Goal: Information Seeking & Learning: Learn about a topic

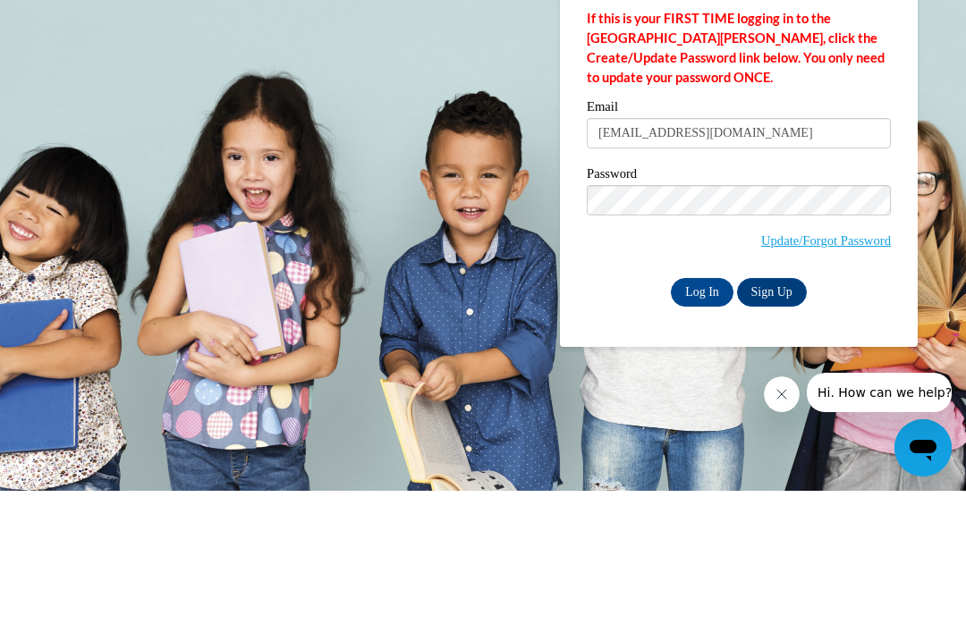
type input "sdstevenlong@gmail.com"
click at [701, 419] on input "Log In" at bounding box center [702, 433] width 63 height 29
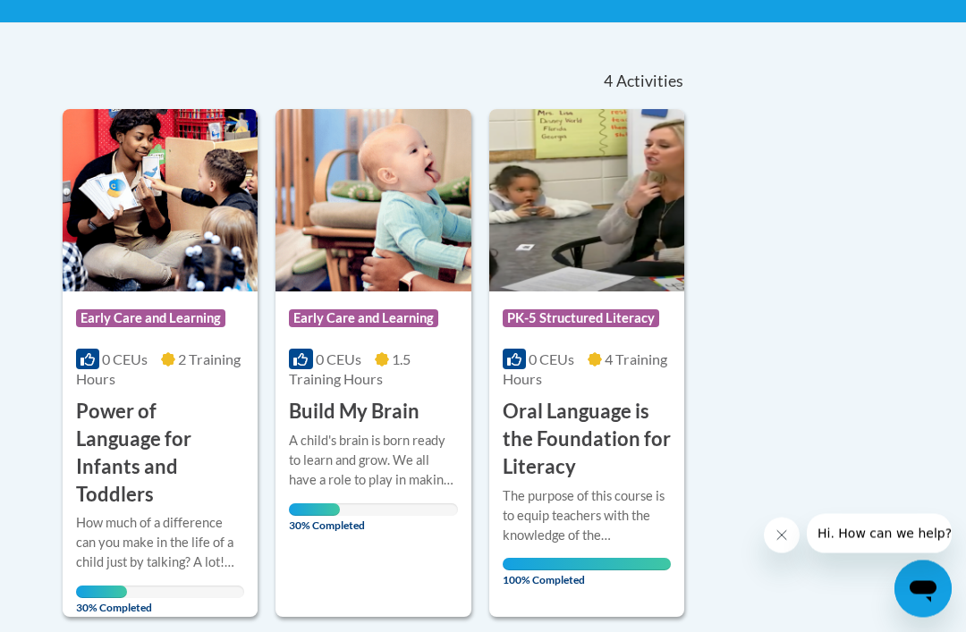
scroll to position [351, 0]
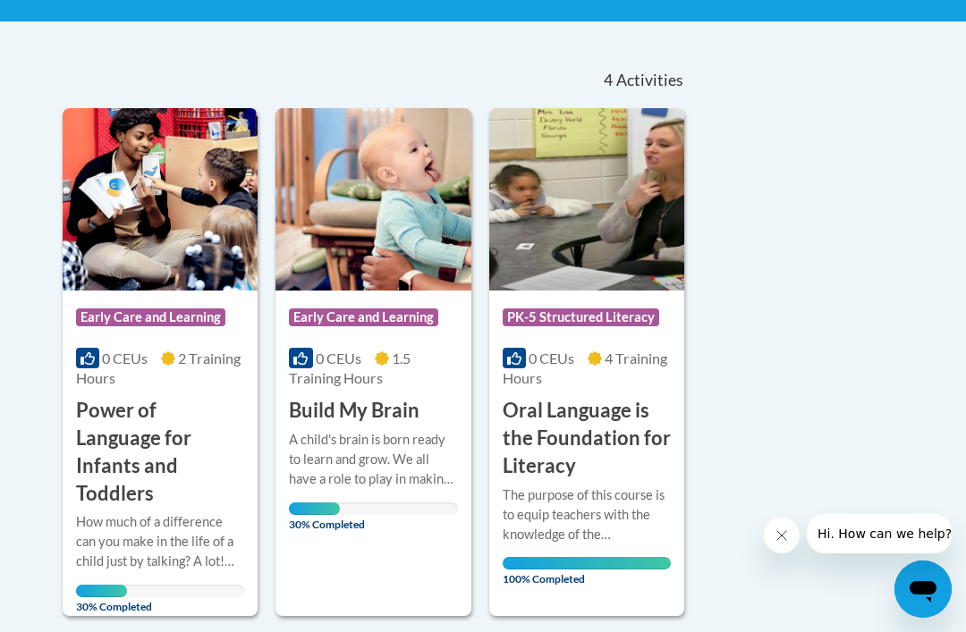
click at [379, 419] on h3 "Build My Brain" at bounding box center [354, 411] width 131 height 28
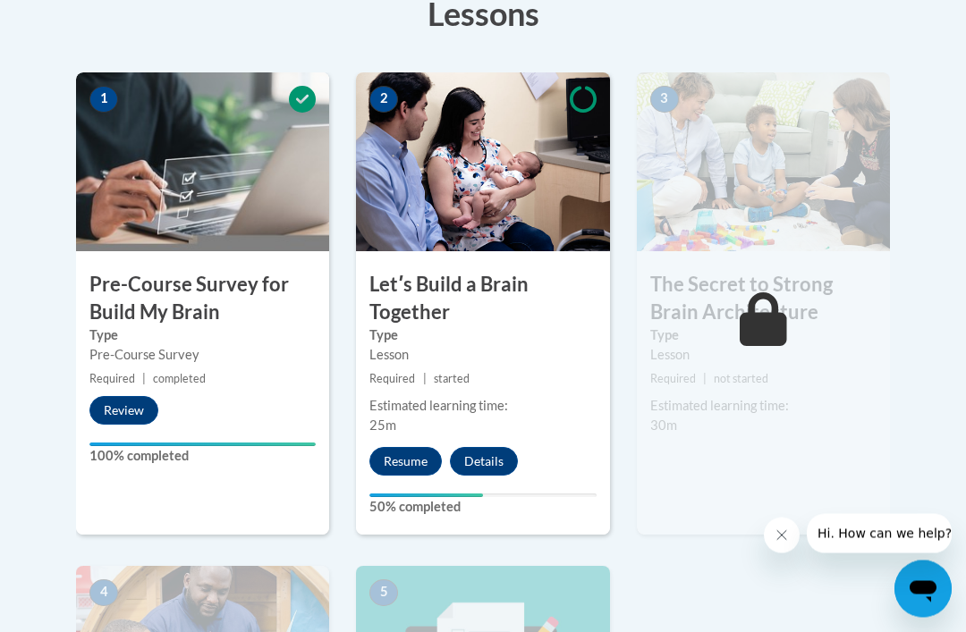
scroll to position [527, 0]
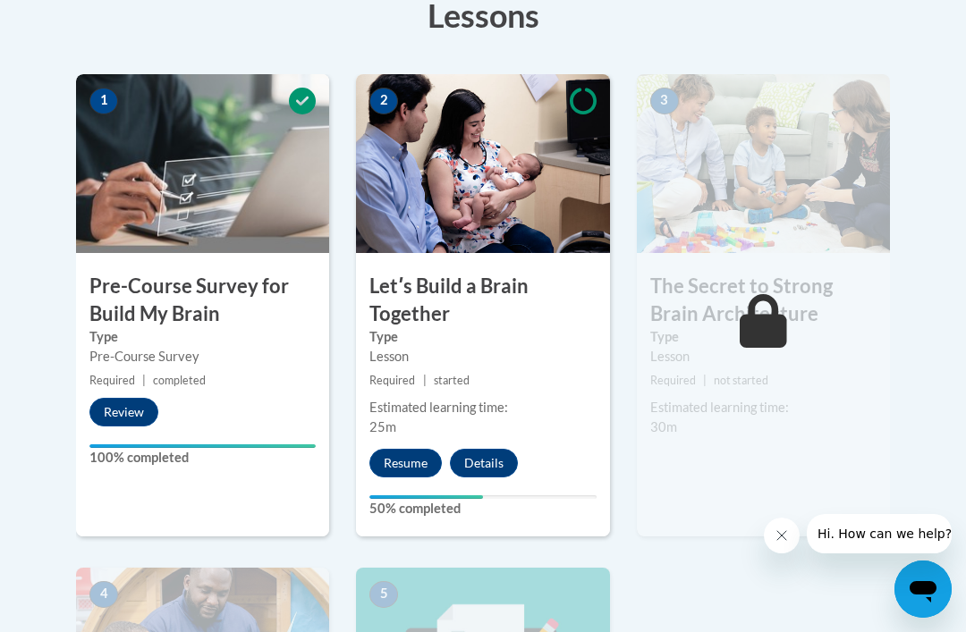
click at [414, 454] on button "Resume" at bounding box center [405, 463] width 72 height 29
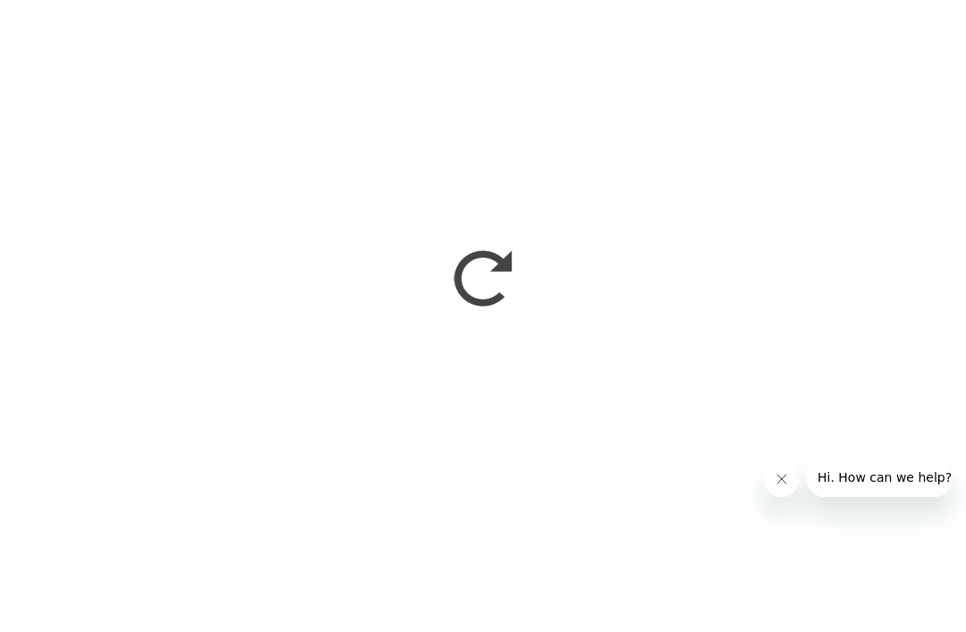
scroll to position [584, 0]
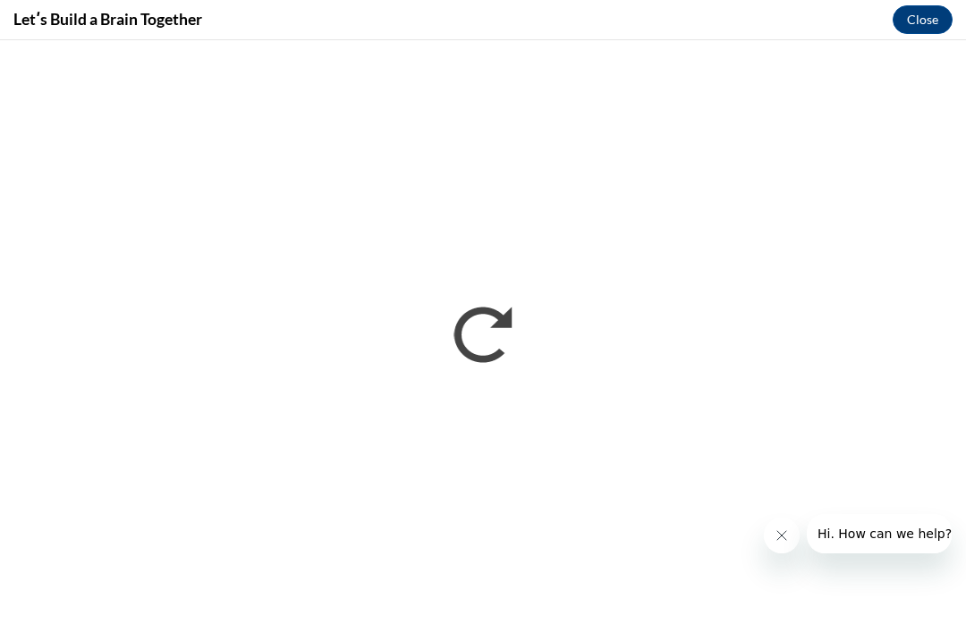
click at [782, 532] on icon "Close message from company" at bounding box center [781, 536] width 14 height 14
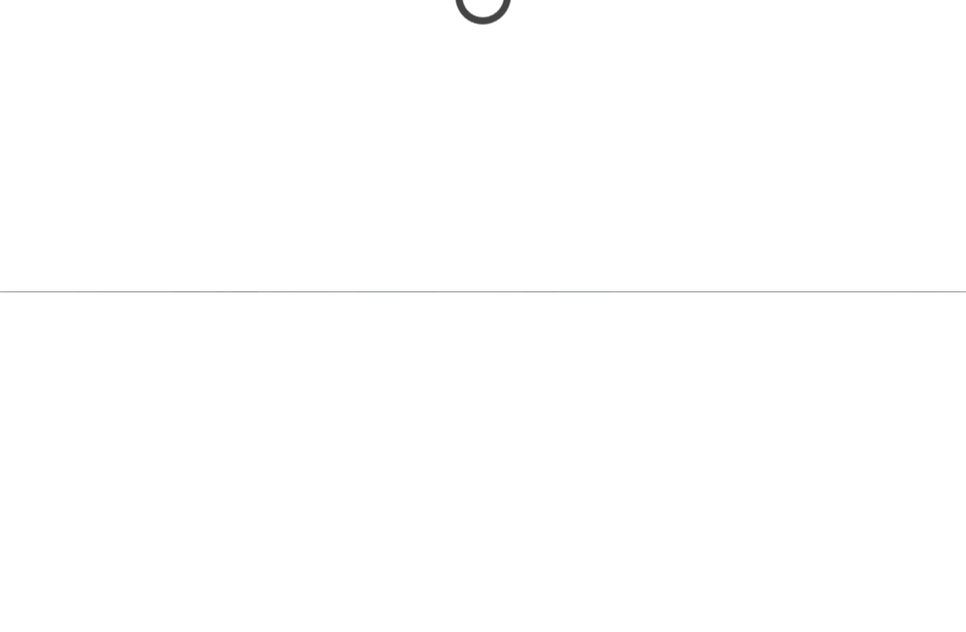
scroll to position [924, 0]
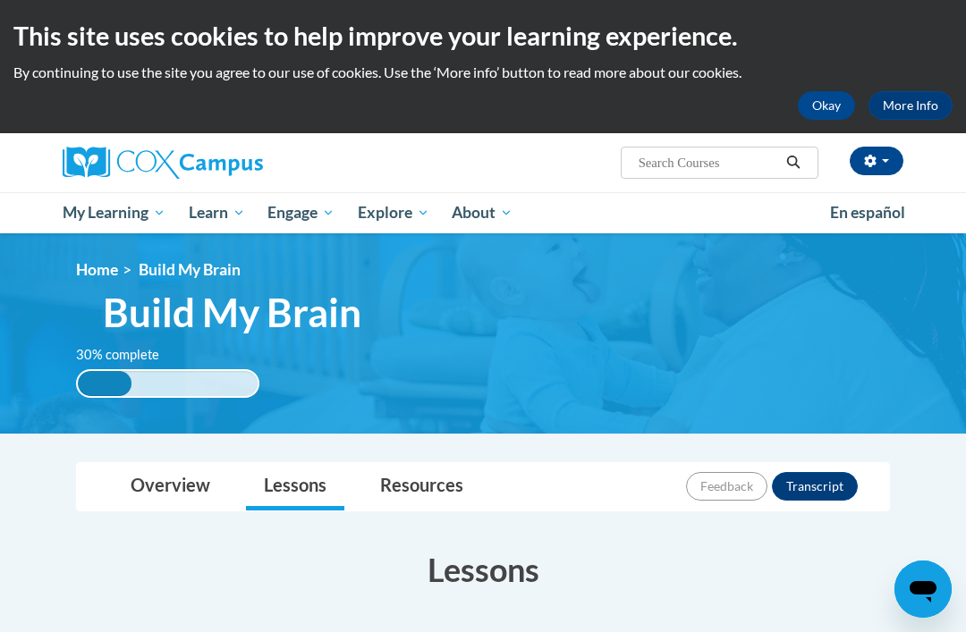
click at [832, 109] on button "Okay" at bounding box center [826, 105] width 57 height 29
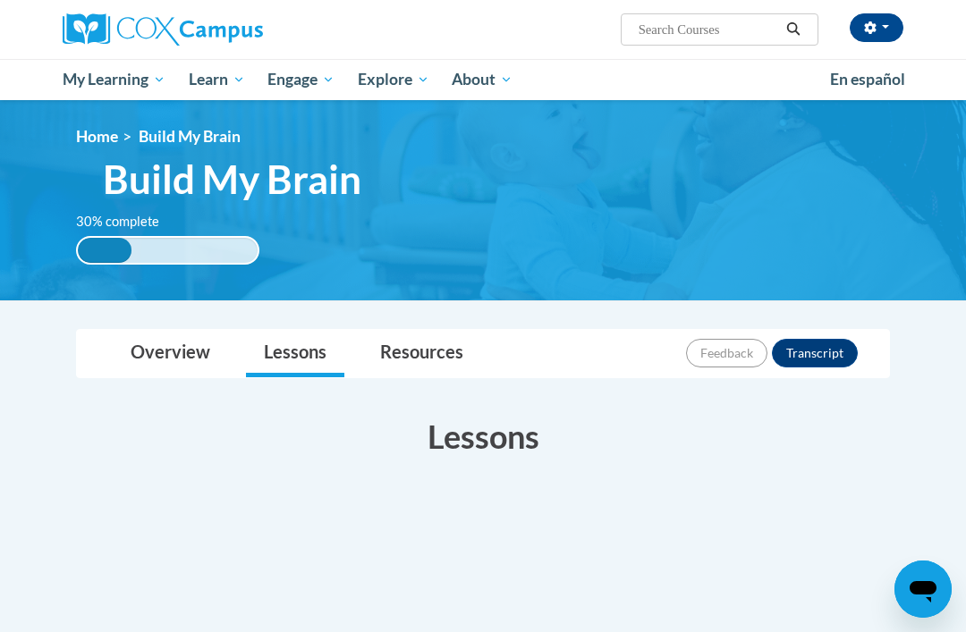
click at [891, 25] on button "button" at bounding box center [877, 27] width 54 height 29
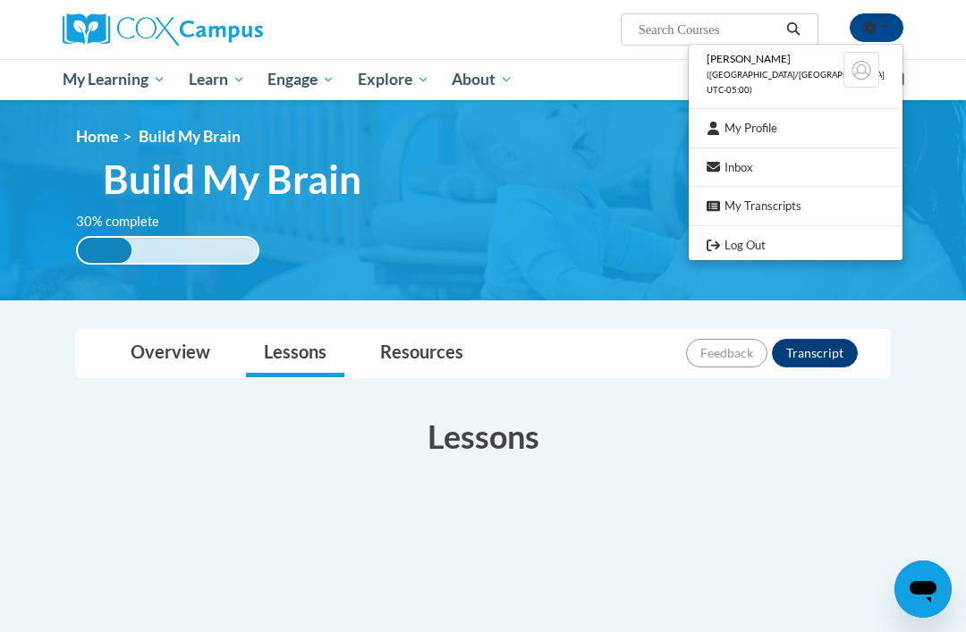
click at [800, 244] on link "Log Out" at bounding box center [796, 245] width 214 height 22
